Goal: Find specific page/section: Find specific page/section

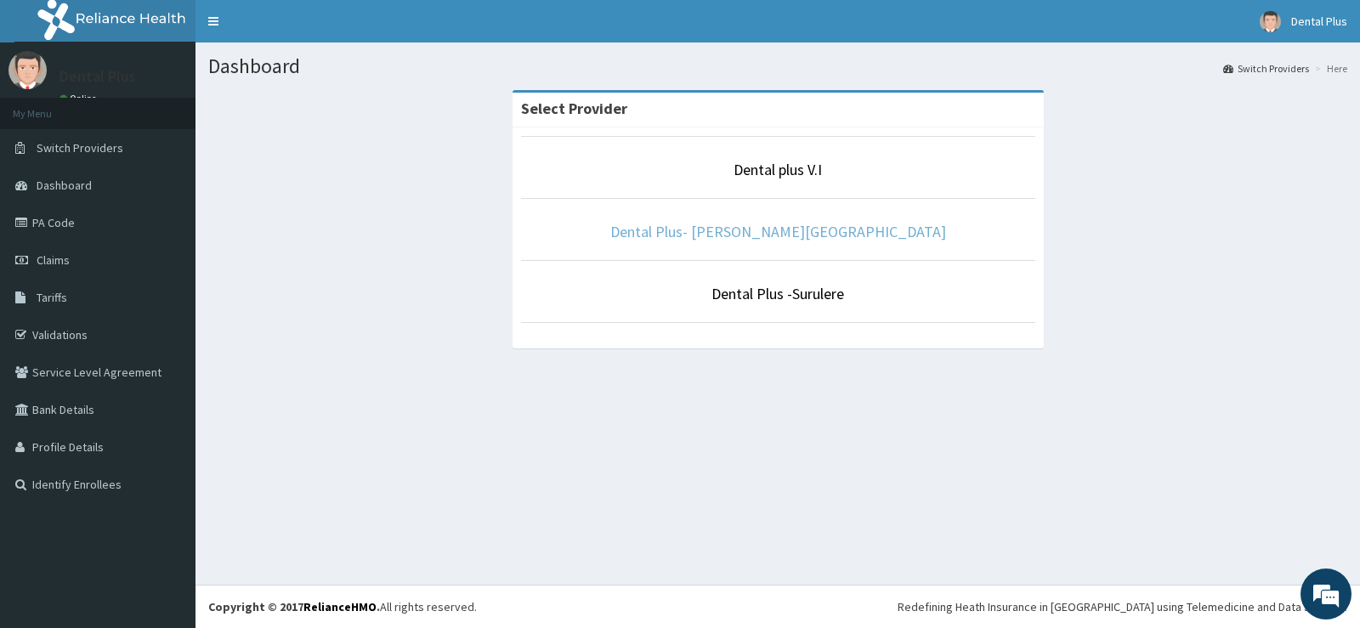
click at [785, 230] on link "Dental Plus- [PERSON_NAME][GEOGRAPHIC_DATA]" at bounding box center [778, 232] width 336 height 20
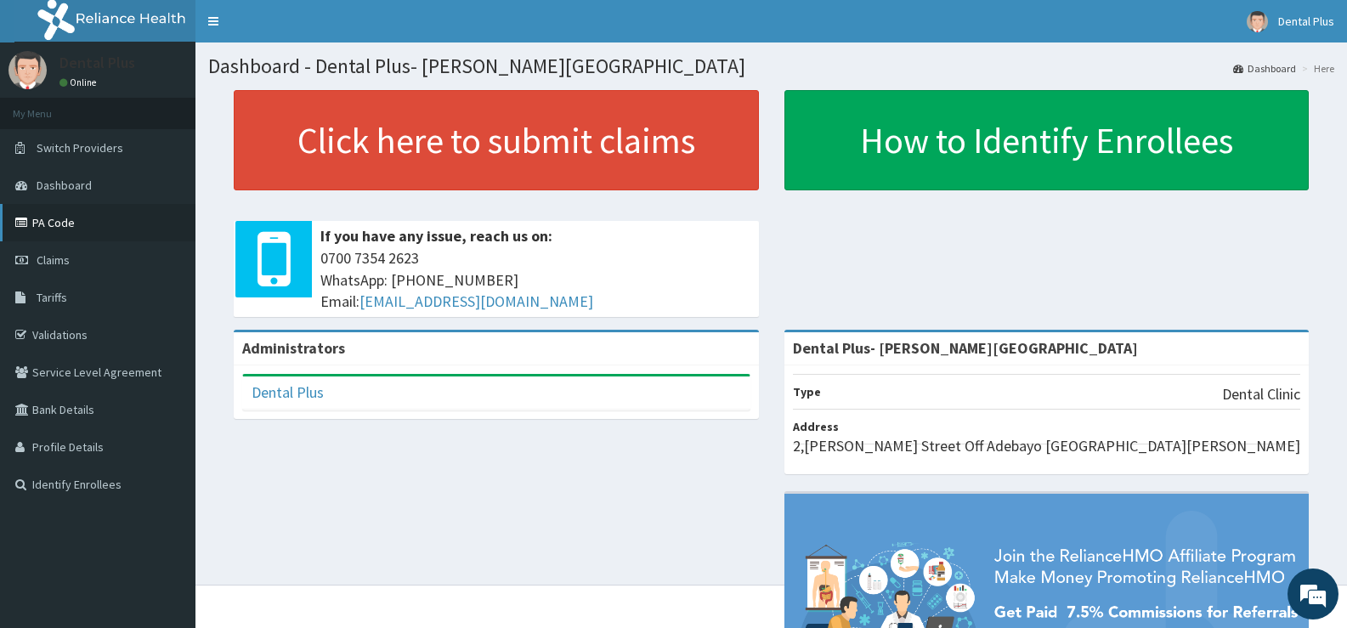
click at [103, 233] on link "PA Code" at bounding box center [98, 222] width 196 height 37
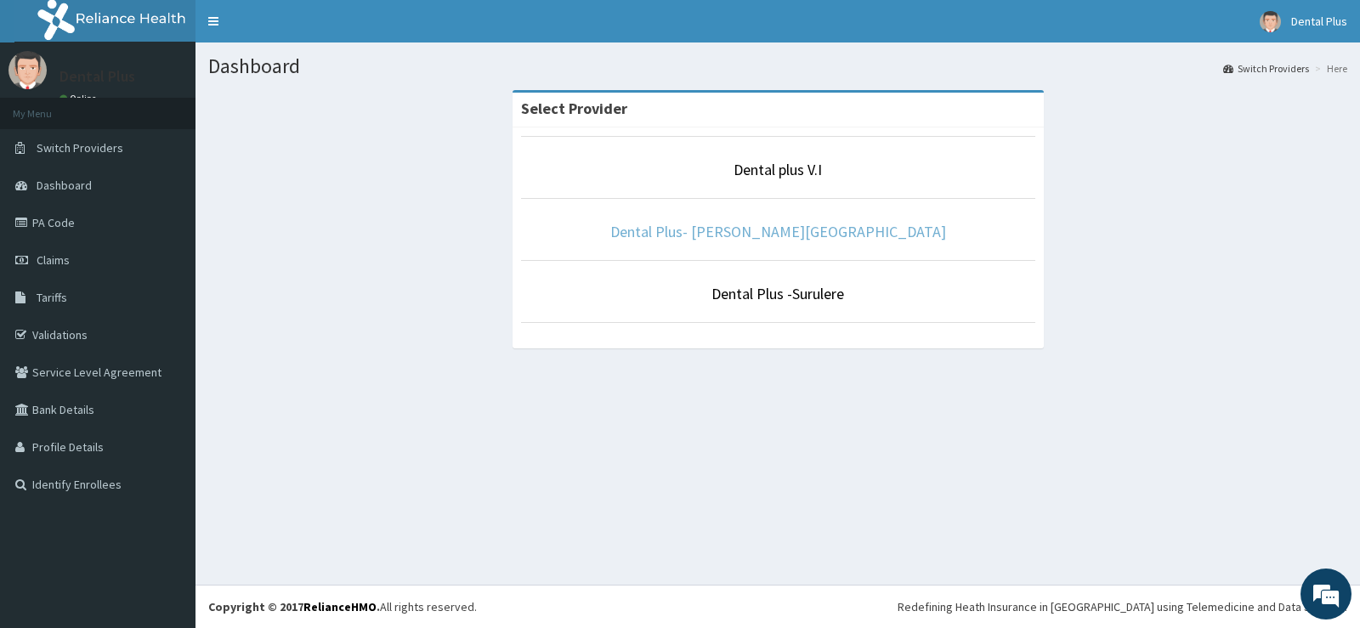
click at [791, 229] on link "Dental Plus- [PERSON_NAME][GEOGRAPHIC_DATA]" at bounding box center [778, 232] width 336 height 20
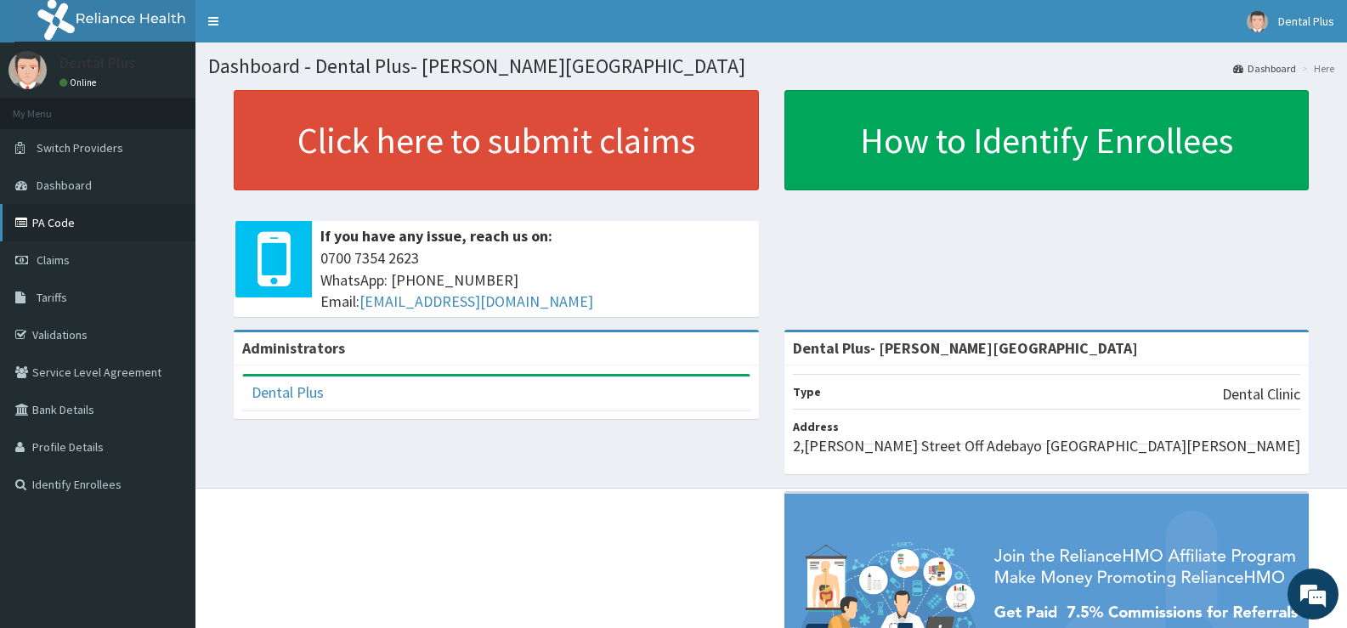
click at [76, 235] on link "PA Code" at bounding box center [98, 222] width 196 height 37
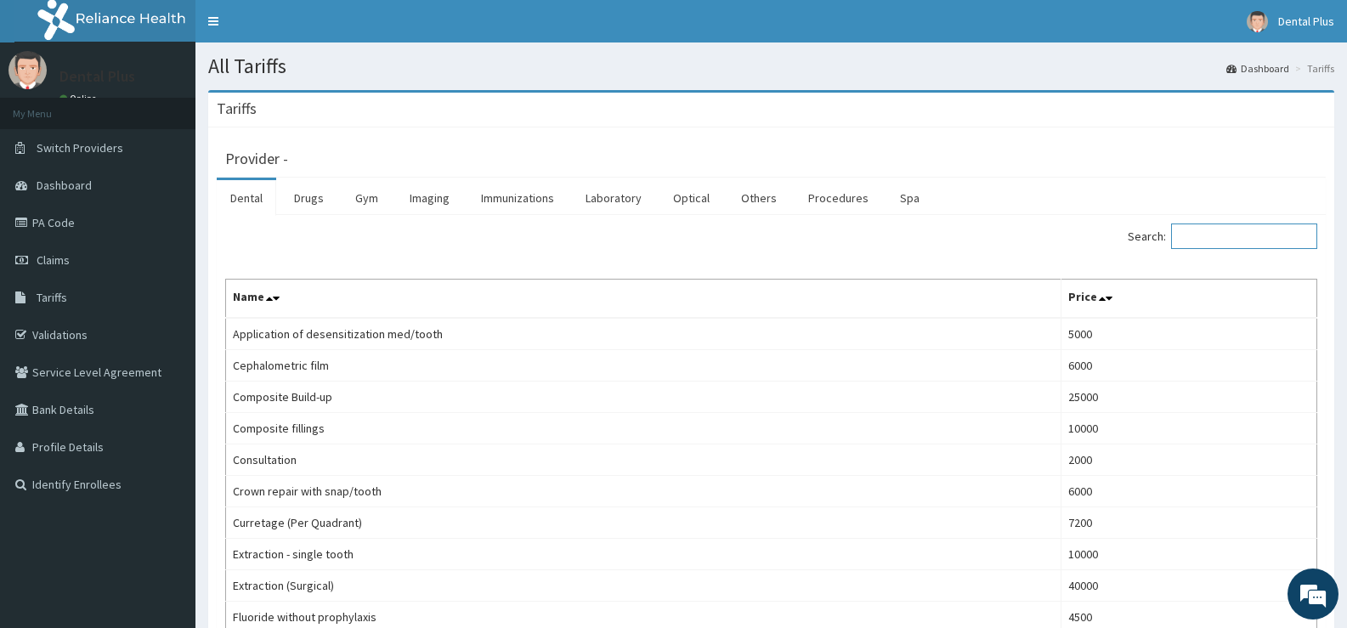
click at [1233, 231] on input "Search:" at bounding box center [1244, 237] width 146 height 26
type input "P"
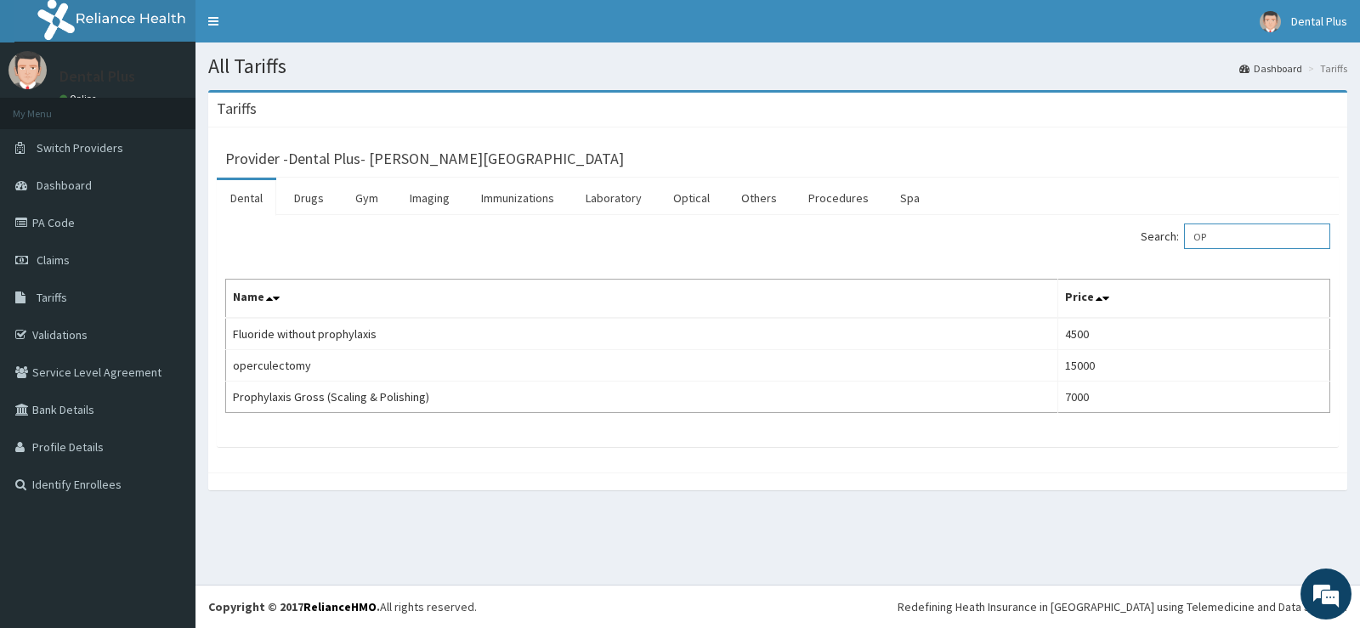
click at [1248, 235] on input "OP" at bounding box center [1257, 237] width 146 height 26
type input "O"
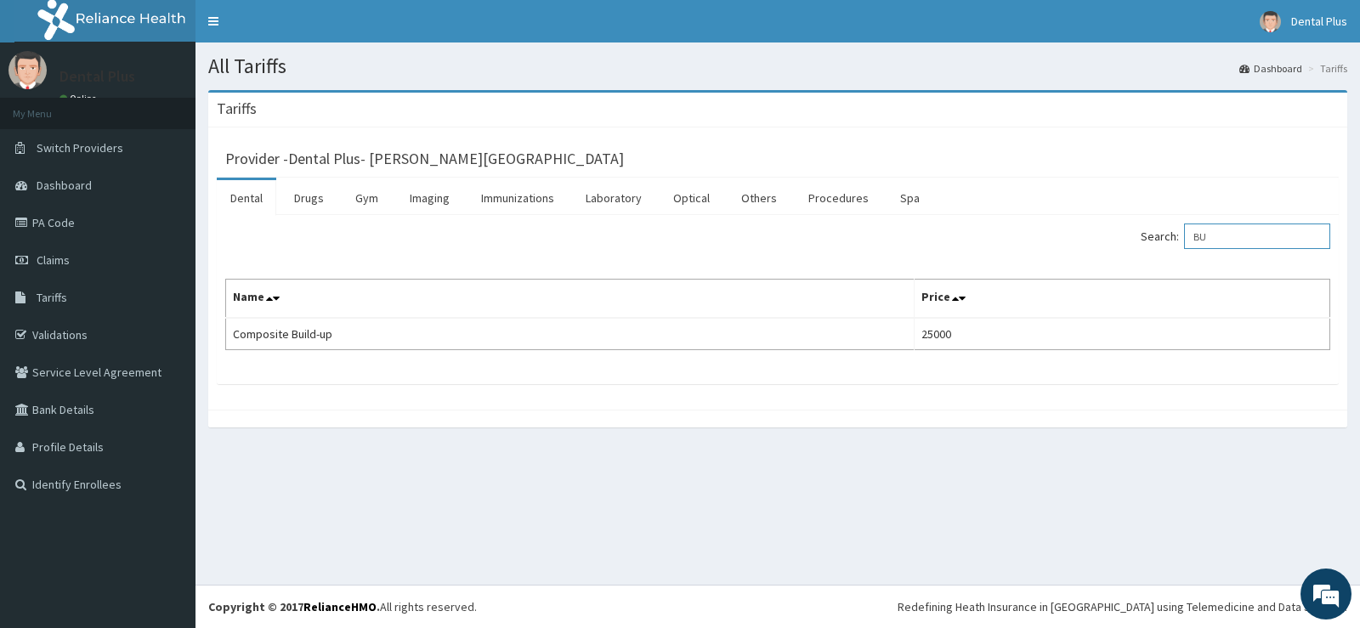
type input "B"
type input "C"
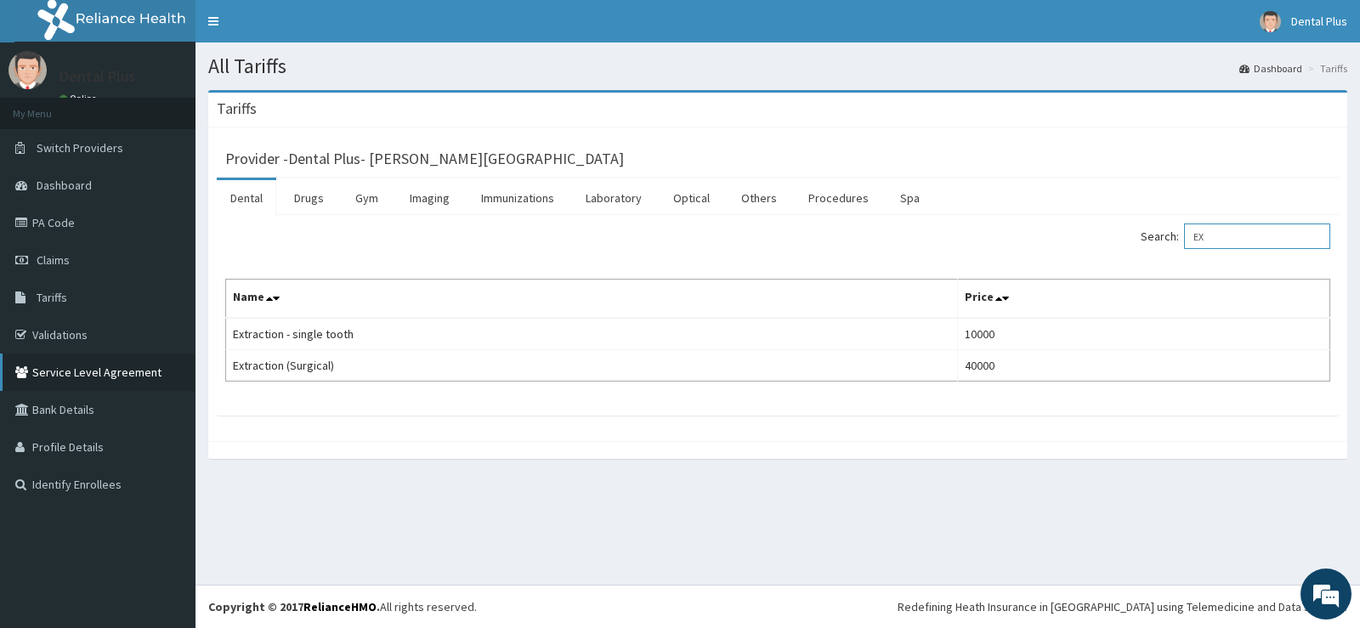
type input "E"
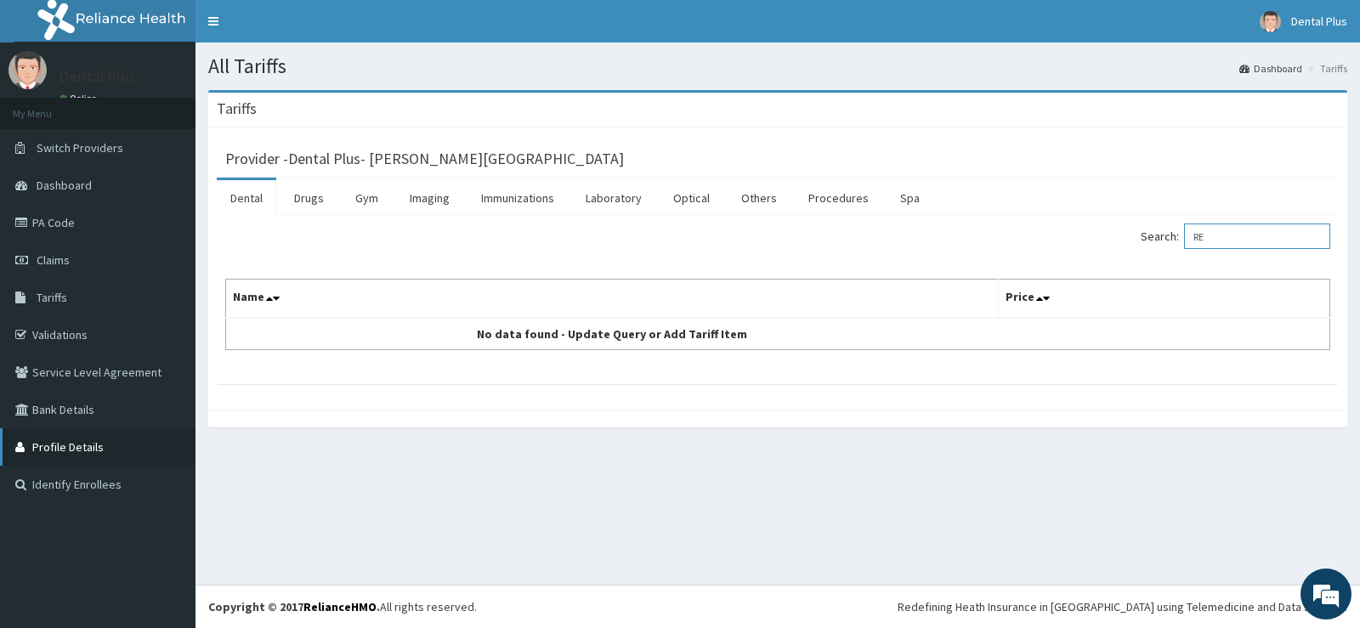
type input "R"
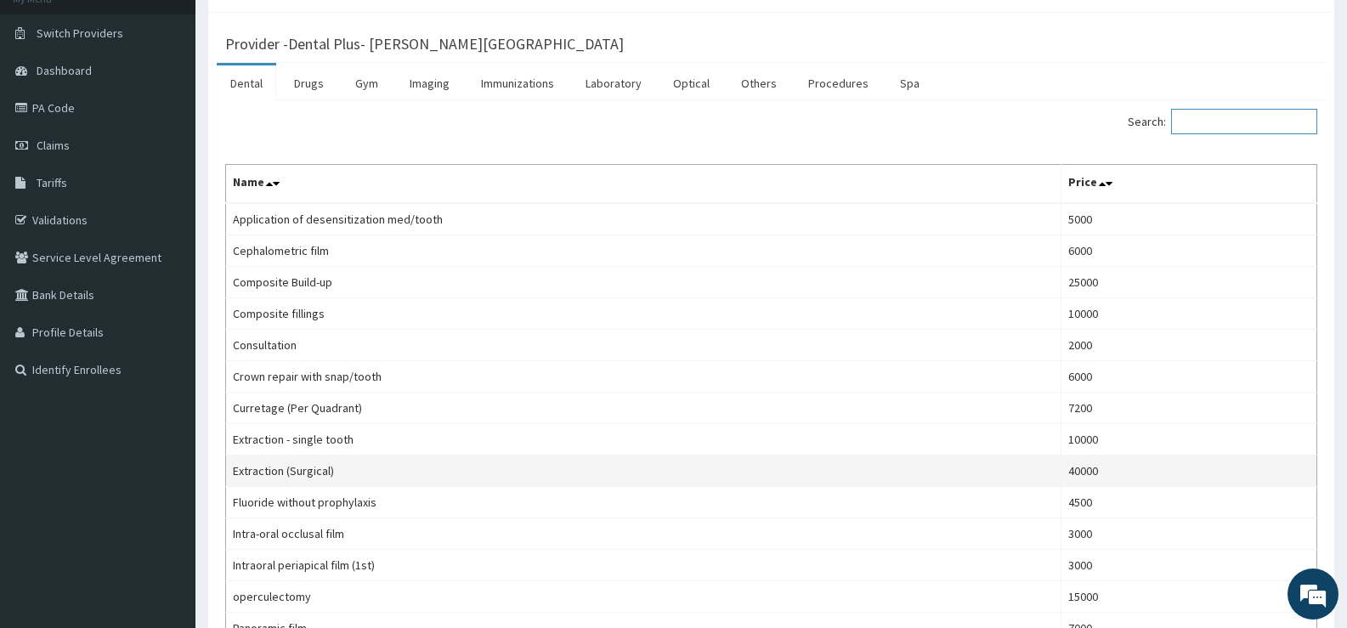
scroll to position [85, 0]
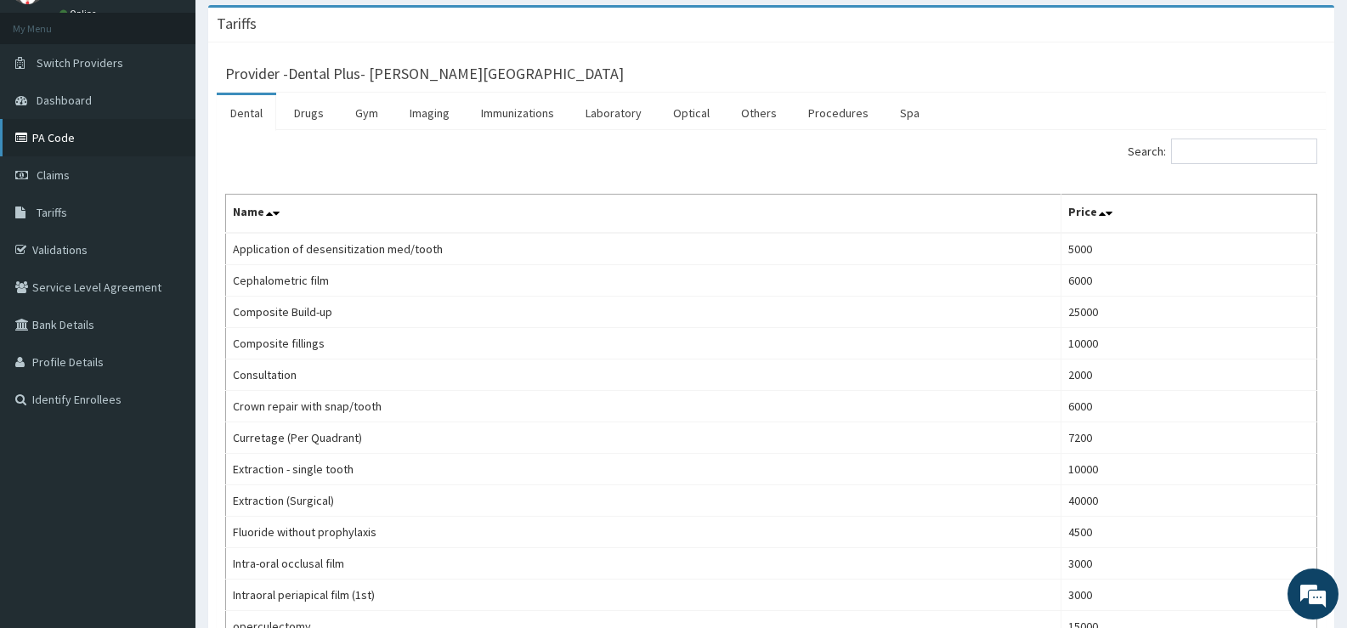
click at [93, 133] on link "PA Code" at bounding box center [98, 137] width 196 height 37
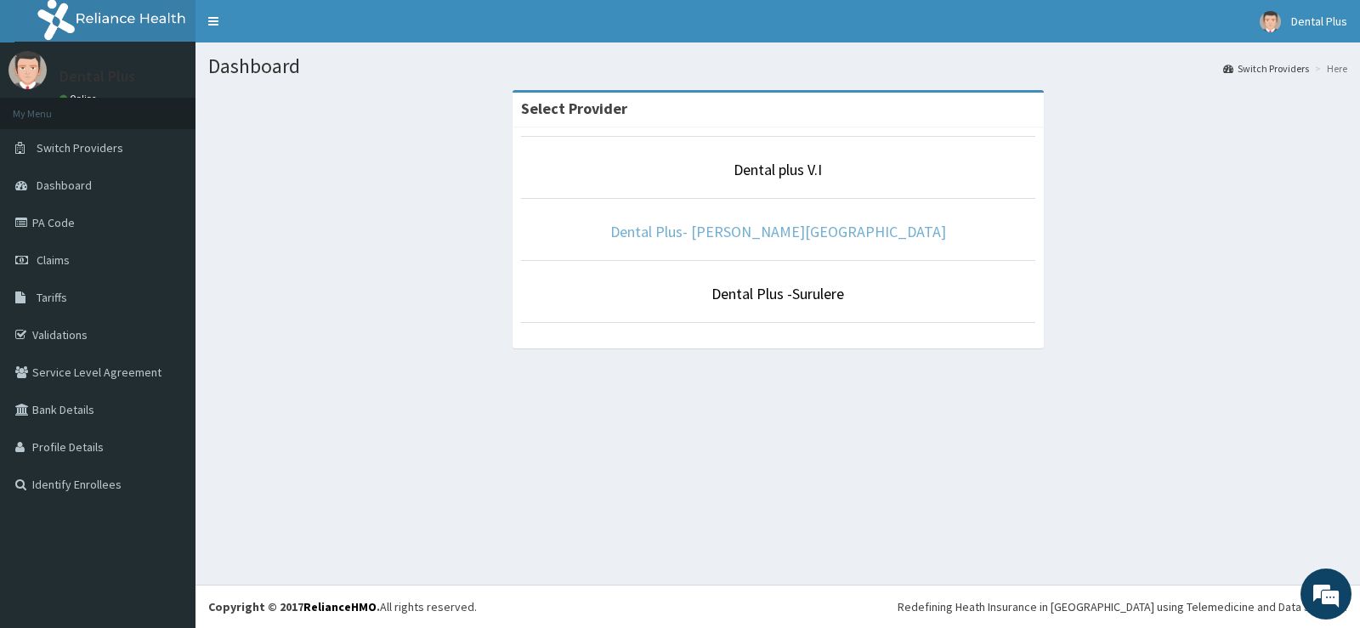
click at [785, 228] on link "Dental Plus- [PERSON_NAME][GEOGRAPHIC_DATA]" at bounding box center [778, 232] width 336 height 20
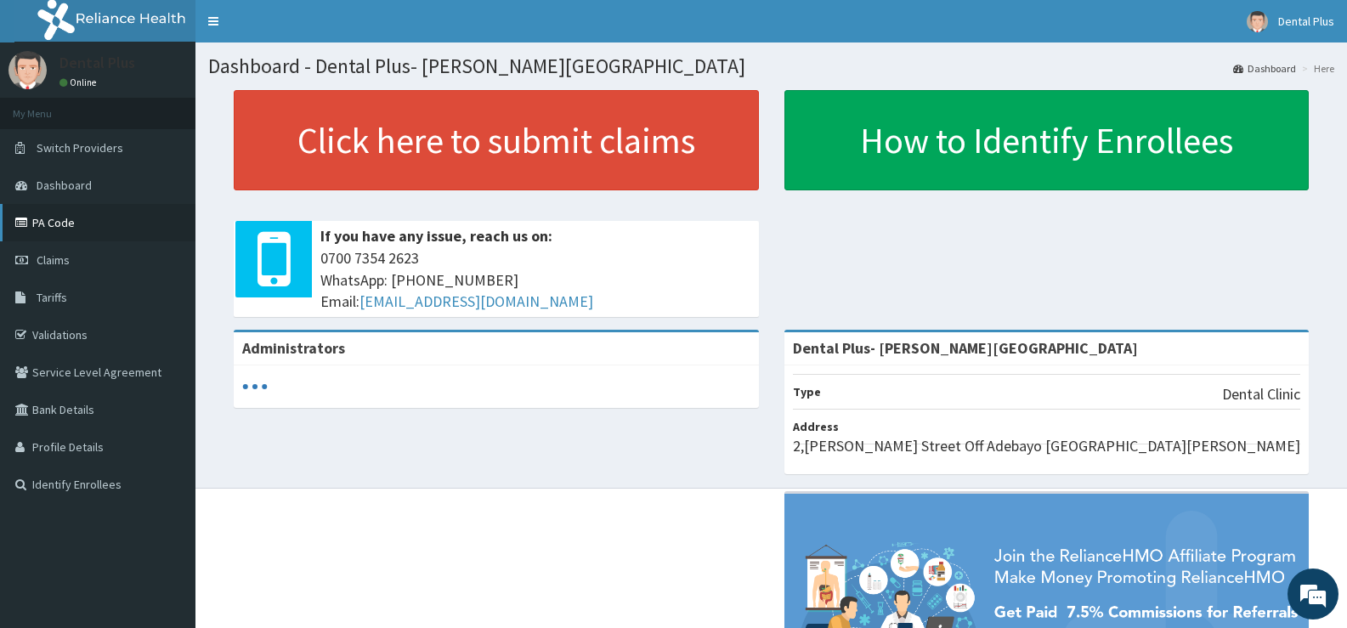
click at [88, 229] on link "PA Code" at bounding box center [98, 222] width 196 height 37
